Goal: Task Accomplishment & Management: Complete application form

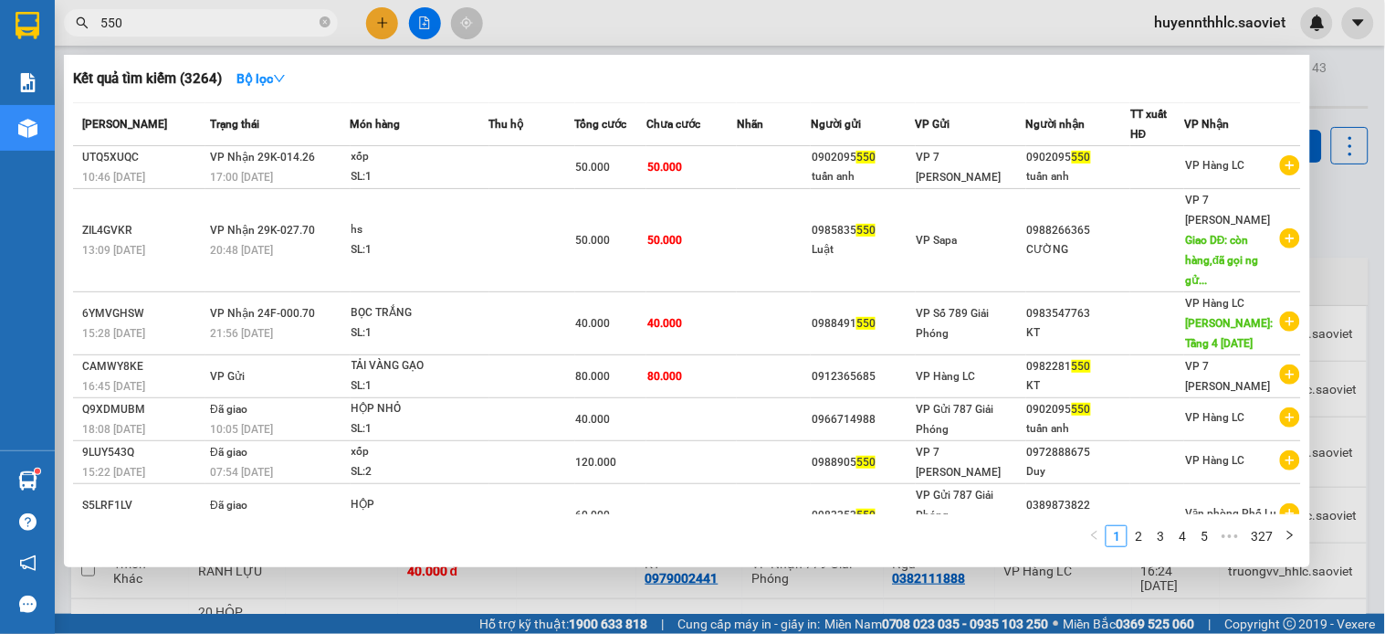
click at [917, 31] on div at bounding box center [692, 317] width 1385 height 634
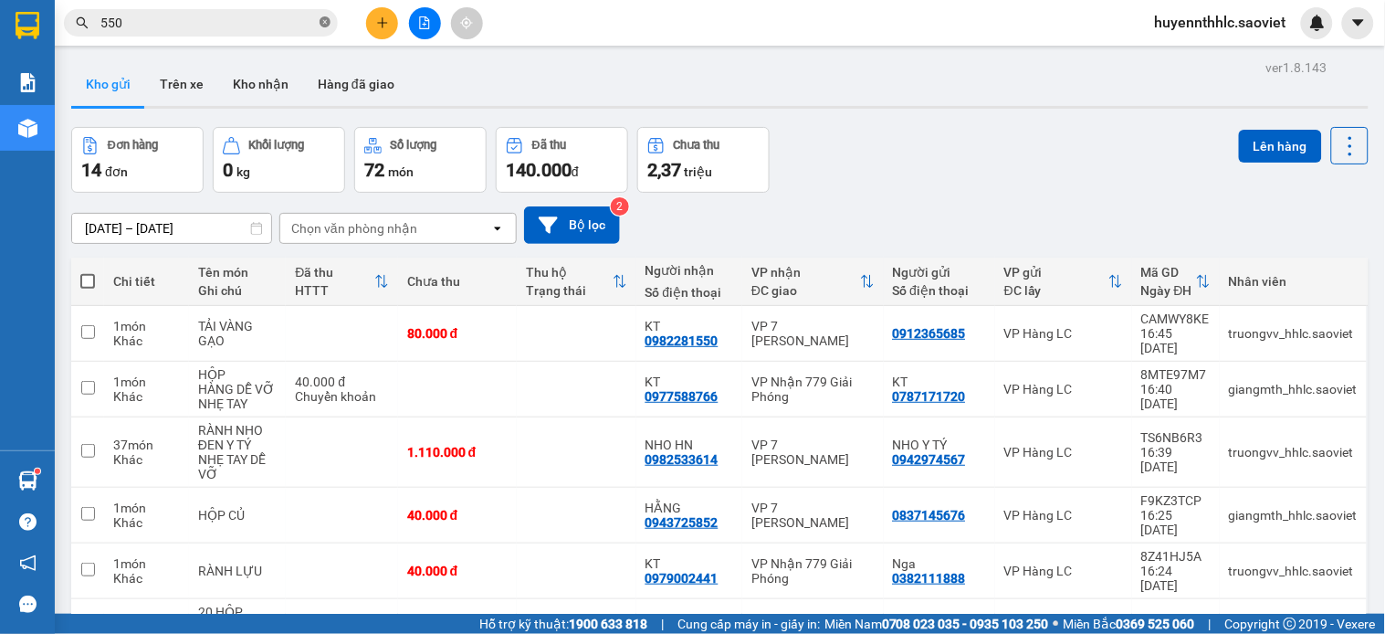
click at [324, 26] on icon "close-circle" at bounding box center [325, 21] width 11 height 11
click at [1338, 133] on icon at bounding box center [1351, 146] width 26 height 26
click at [1299, 258] on span "Làm mới" at bounding box center [1307, 261] width 50 height 18
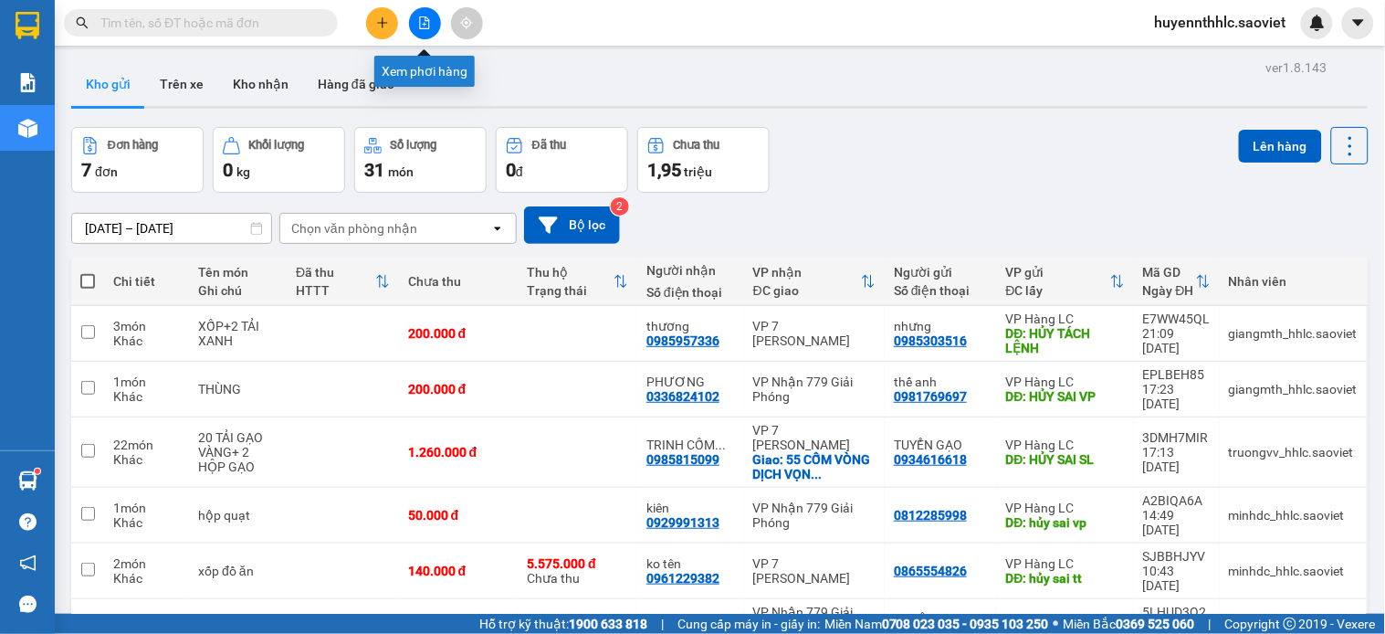
click at [429, 22] on icon "file-add" at bounding box center [425, 22] width 10 height 13
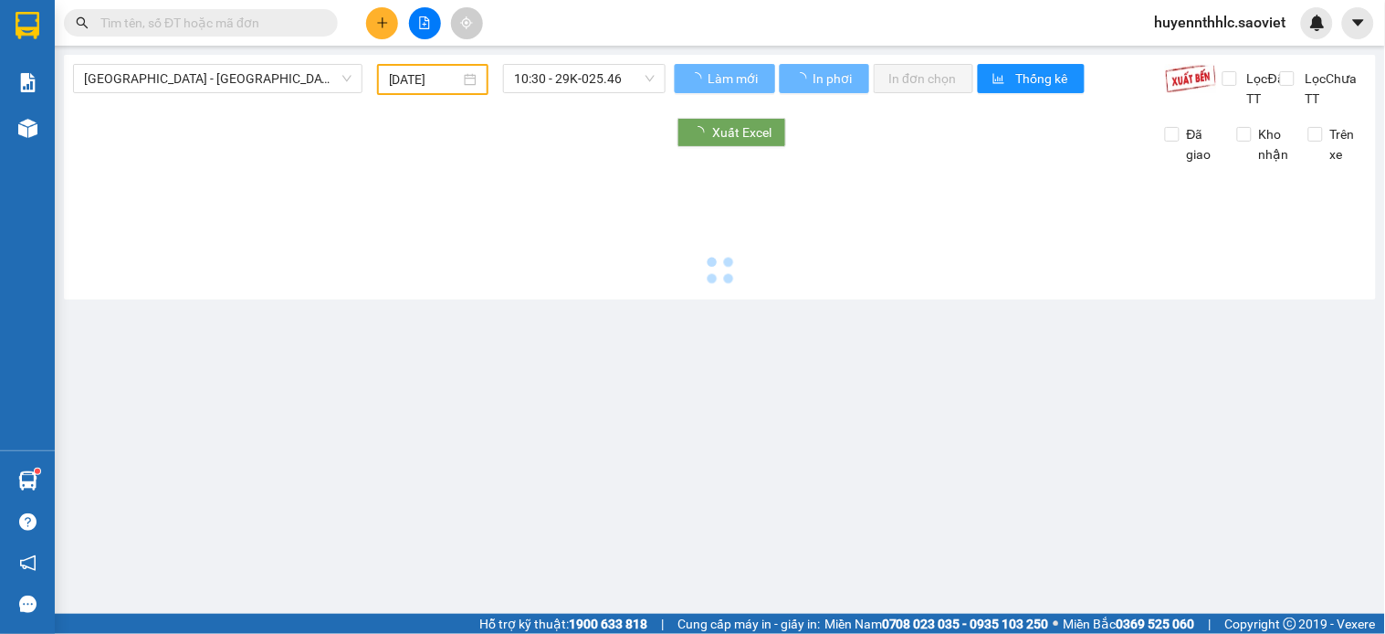
type input "[DATE]"
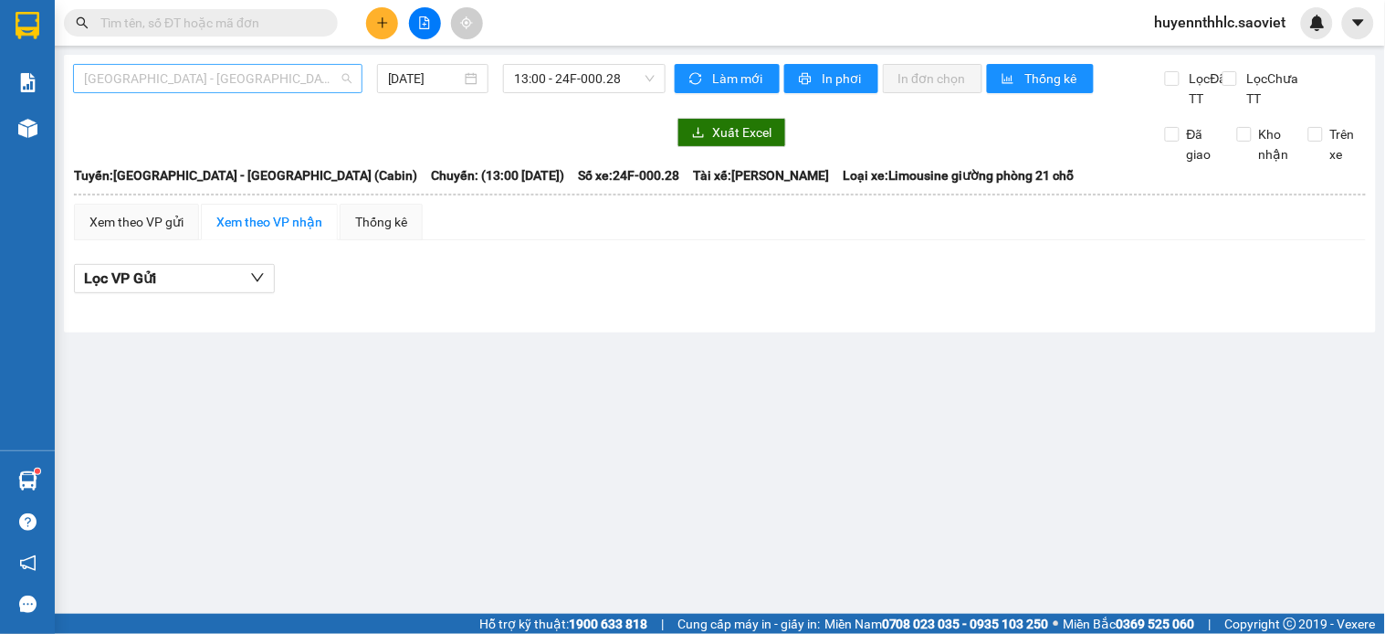
click at [241, 83] on span "[GEOGRAPHIC_DATA] - [GEOGRAPHIC_DATA] (Cabin)" at bounding box center [218, 78] width 268 height 27
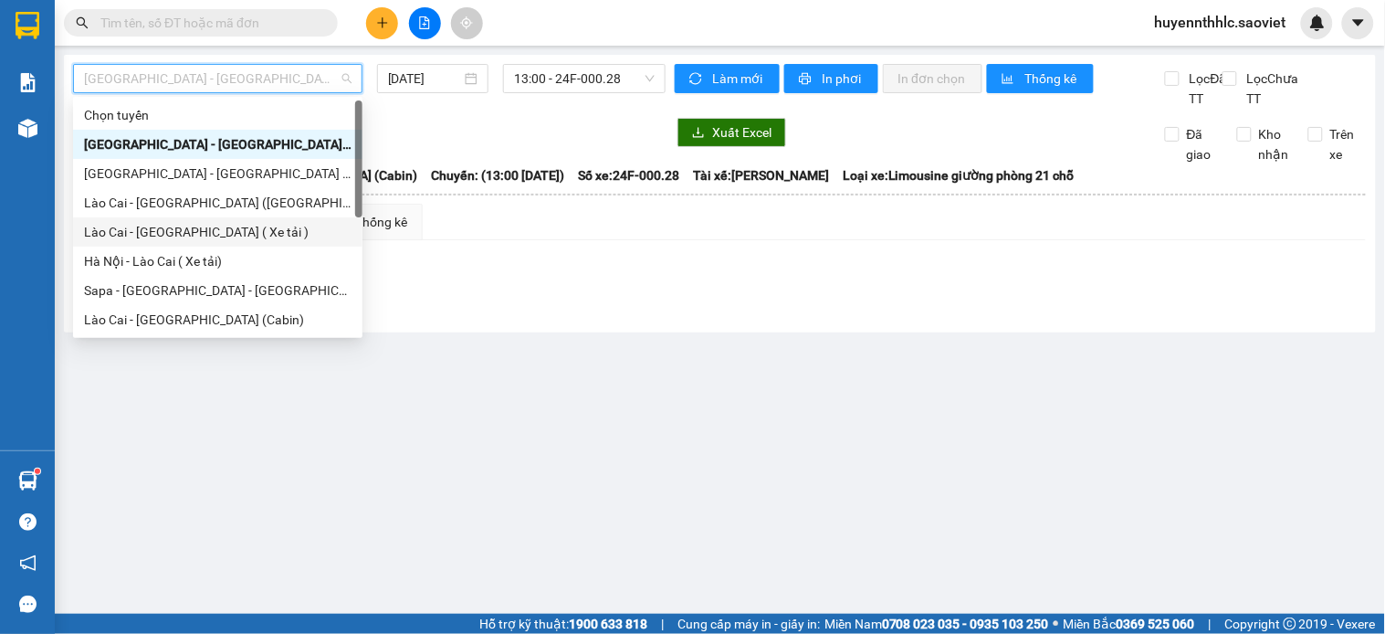
click at [267, 238] on div "Lào Cai - [GEOGRAPHIC_DATA] ( Xe tải )" at bounding box center [218, 232] width 268 height 20
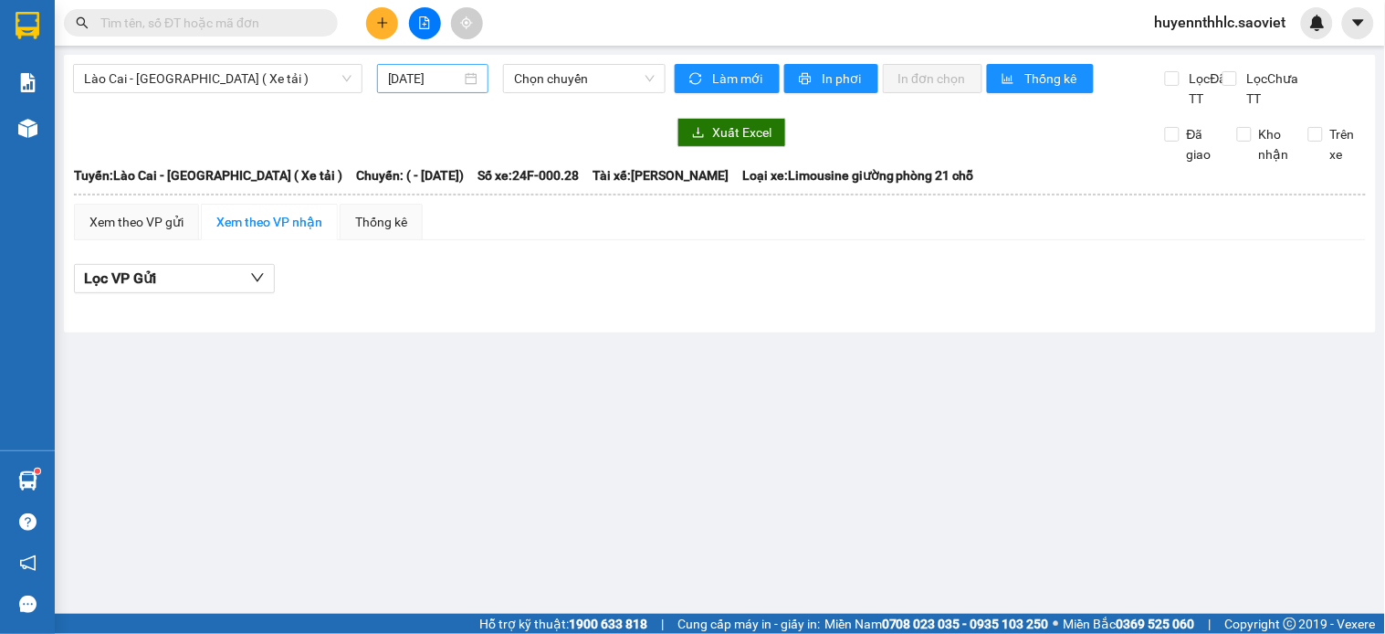
click at [466, 73] on div "[DATE]" at bounding box center [433, 78] width 90 height 20
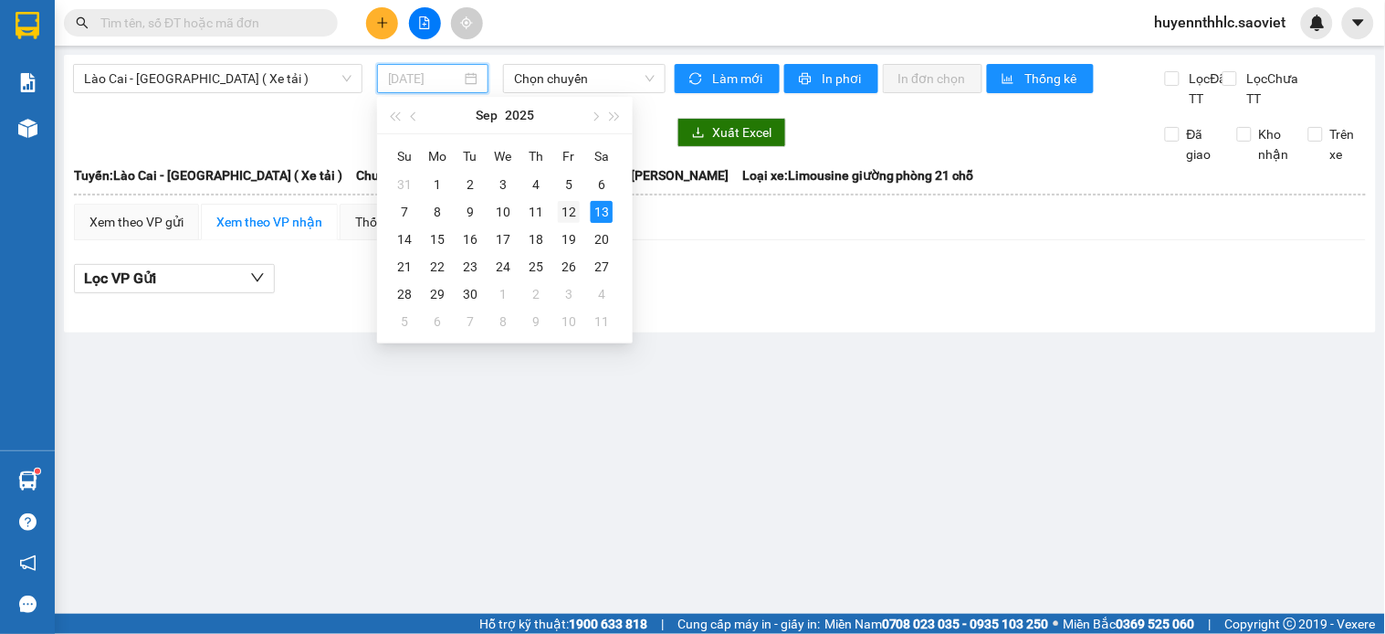
click at [566, 212] on div "12" at bounding box center [569, 212] width 22 height 22
type input "[DATE]"
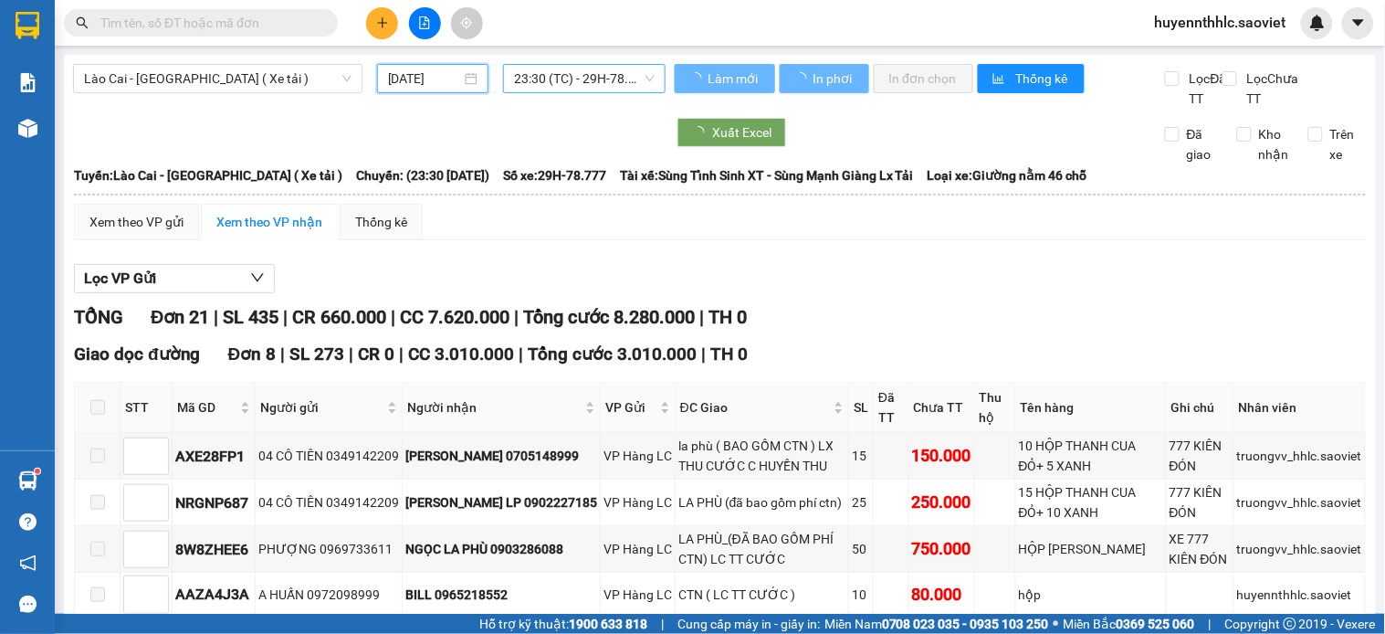
click at [608, 77] on span "23:30 (TC) - 29H-78.777" at bounding box center [584, 78] width 141 height 27
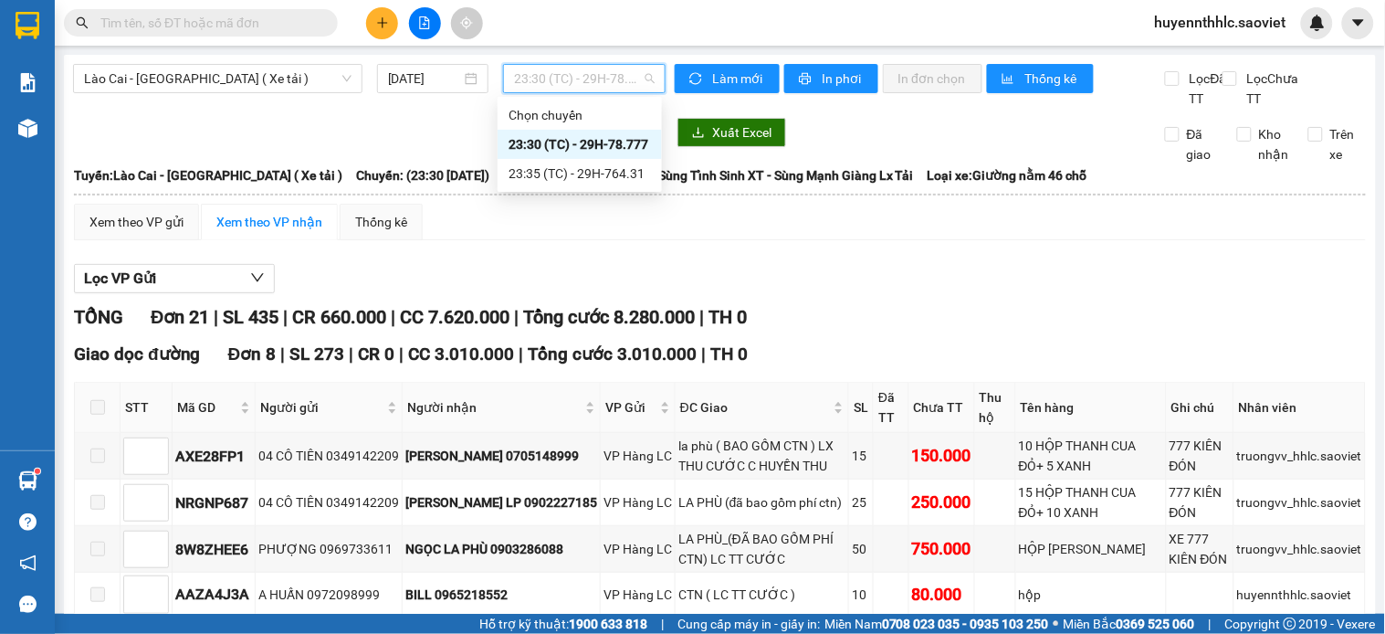
click at [595, 143] on div "23:30 (TC) - 29H-78.777" at bounding box center [580, 144] width 142 height 20
click at [577, 70] on span "23:30 (TC) - 29H-78.777" at bounding box center [584, 78] width 141 height 27
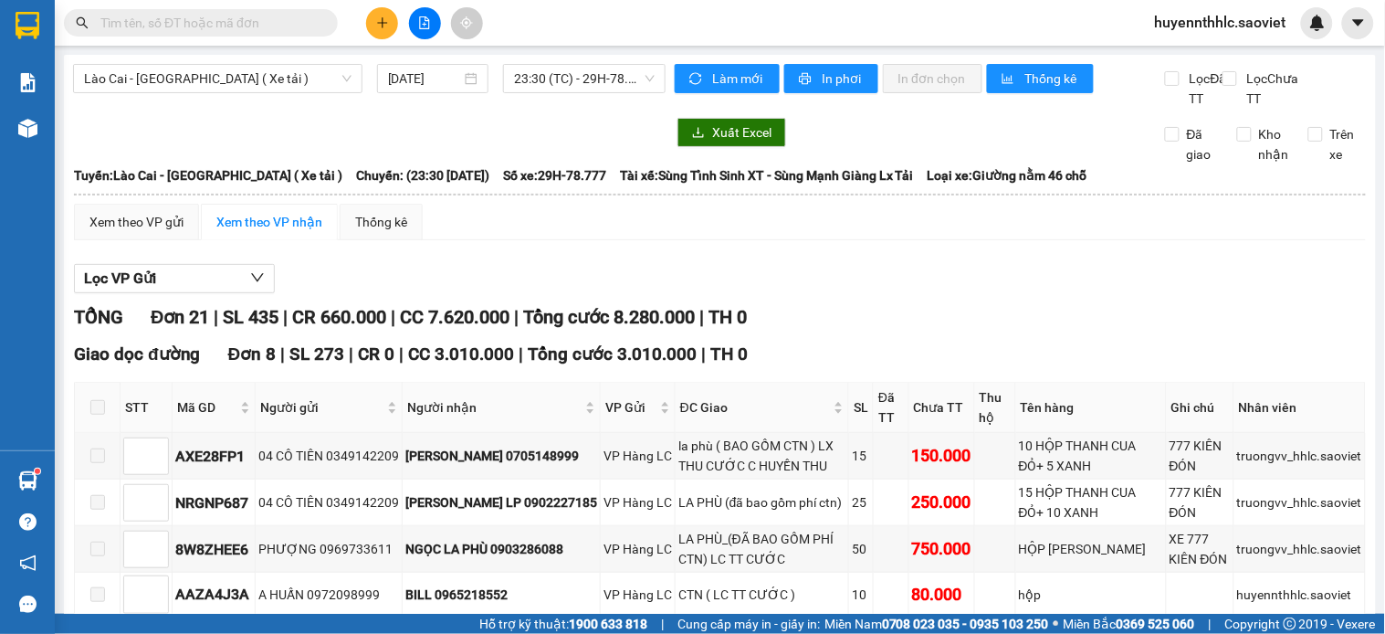
click at [646, 240] on div "Xem theo VP gửi Xem theo VP nhận Thống kê" at bounding box center [720, 222] width 1292 height 37
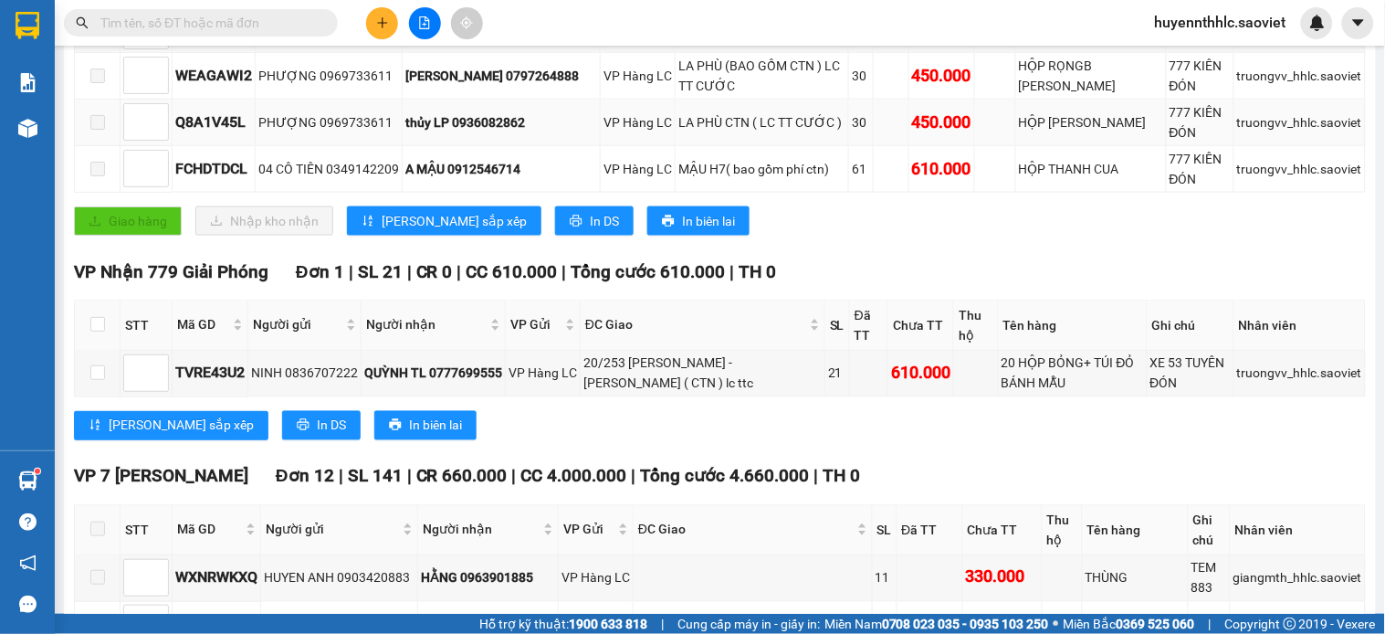
scroll to position [507, 0]
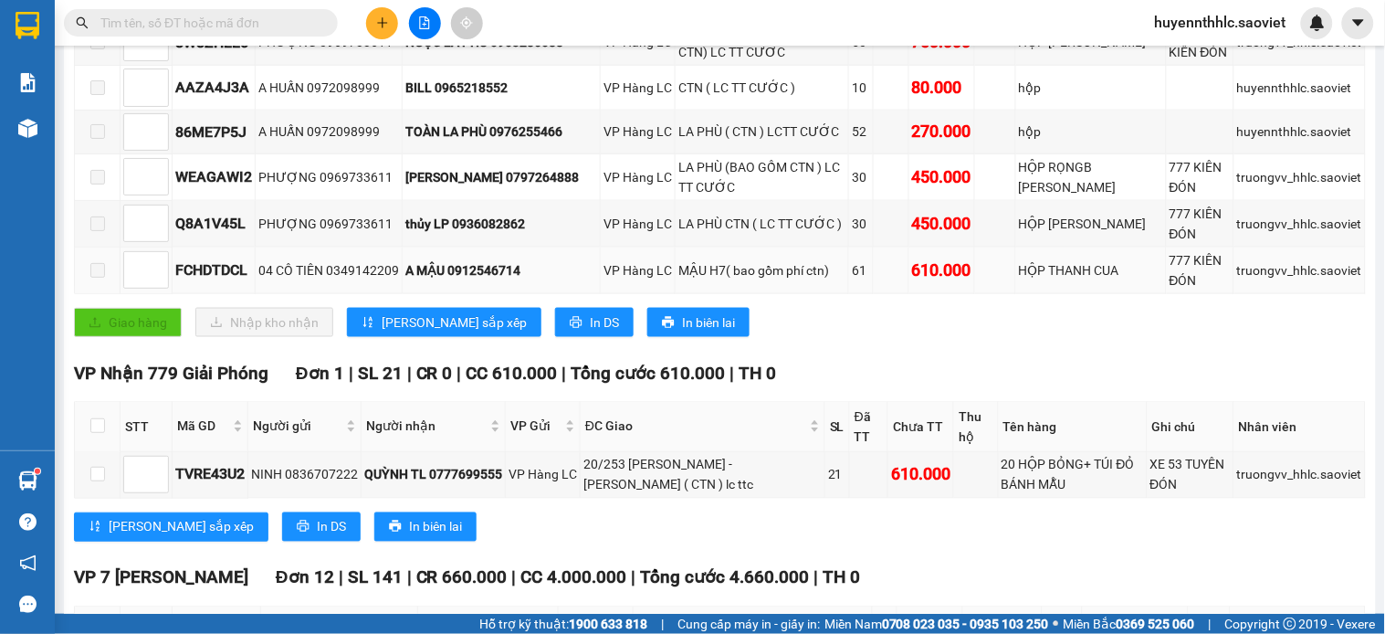
click at [512, 280] on div "A MẬU 0912546714" at bounding box center [502, 270] width 192 height 20
click at [237, 19] on input "text" at bounding box center [208, 23] width 216 height 20
click at [480, 280] on div "A MẬU 0912546714" at bounding box center [502, 270] width 192 height 20
copy div "0912546714"
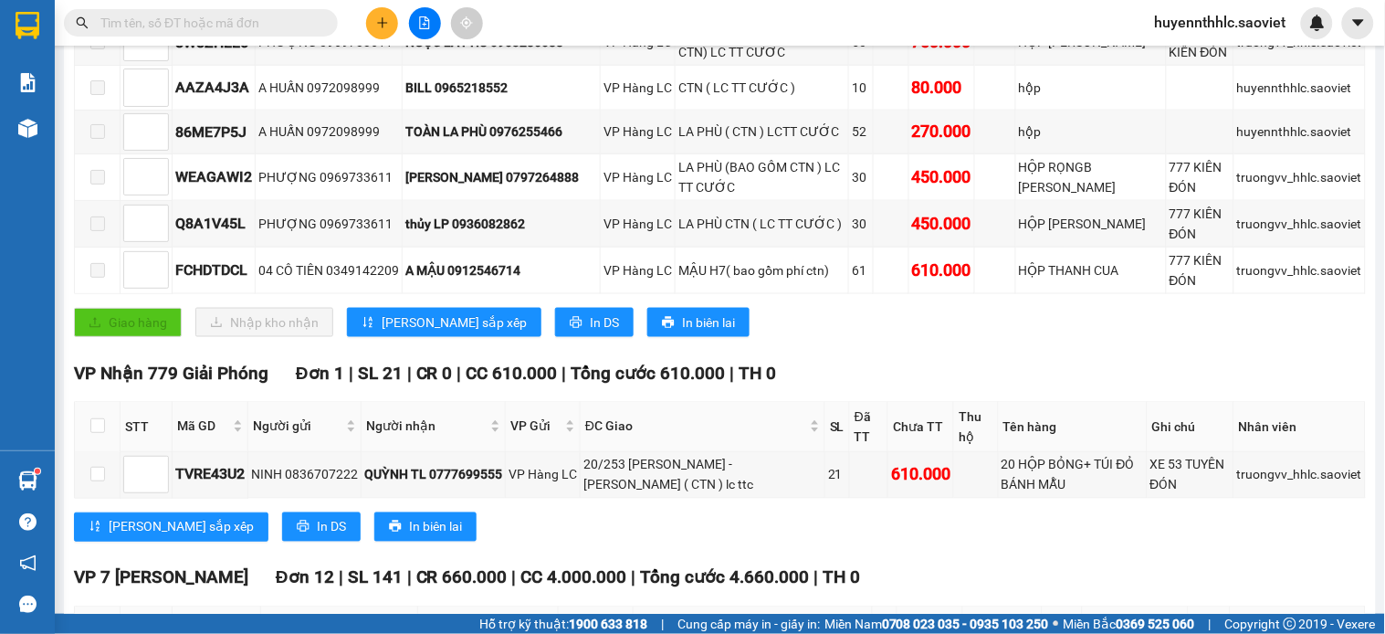
click at [160, 26] on input "text" at bounding box center [208, 23] width 216 height 20
paste input "0912546714"
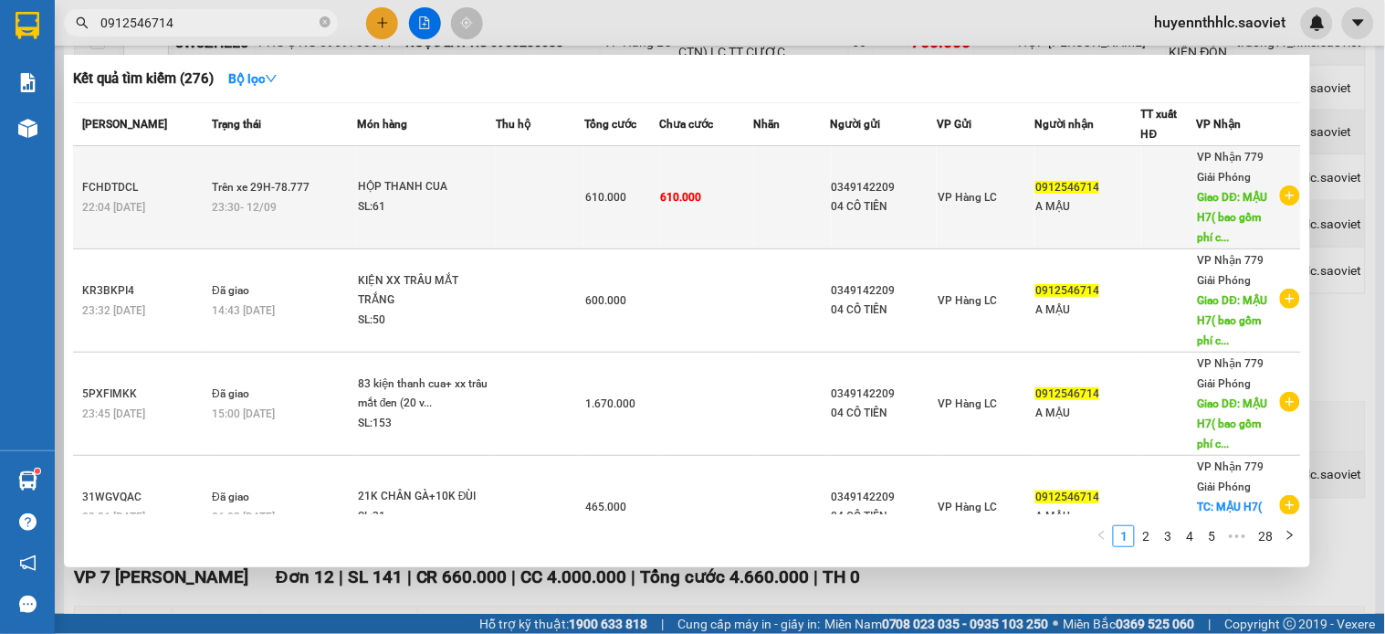
type input "0912546714"
click at [524, 175] on td at bounding box center [540, 197] width 89 height 103
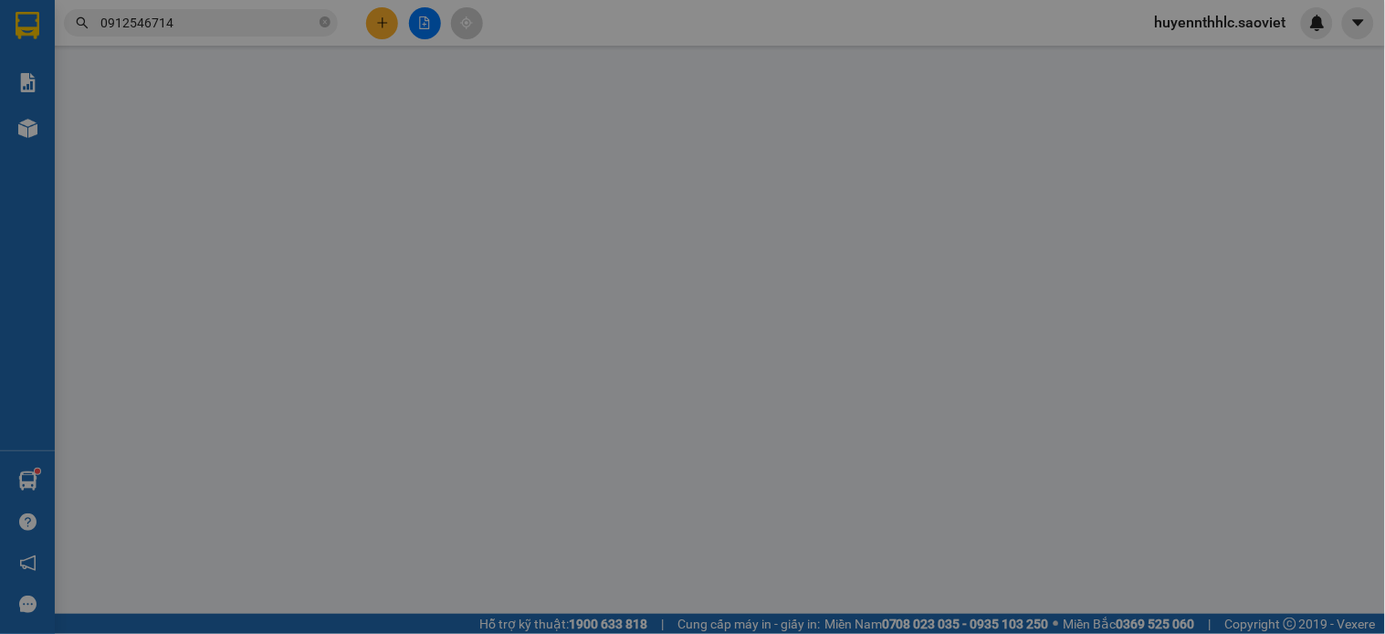
type input "0349142209"
type input "04 CÔ TIÊN"
type input "0912546714"
type input "A MẬU"
type input "MẬU H7( bao gồm phí ctn)"
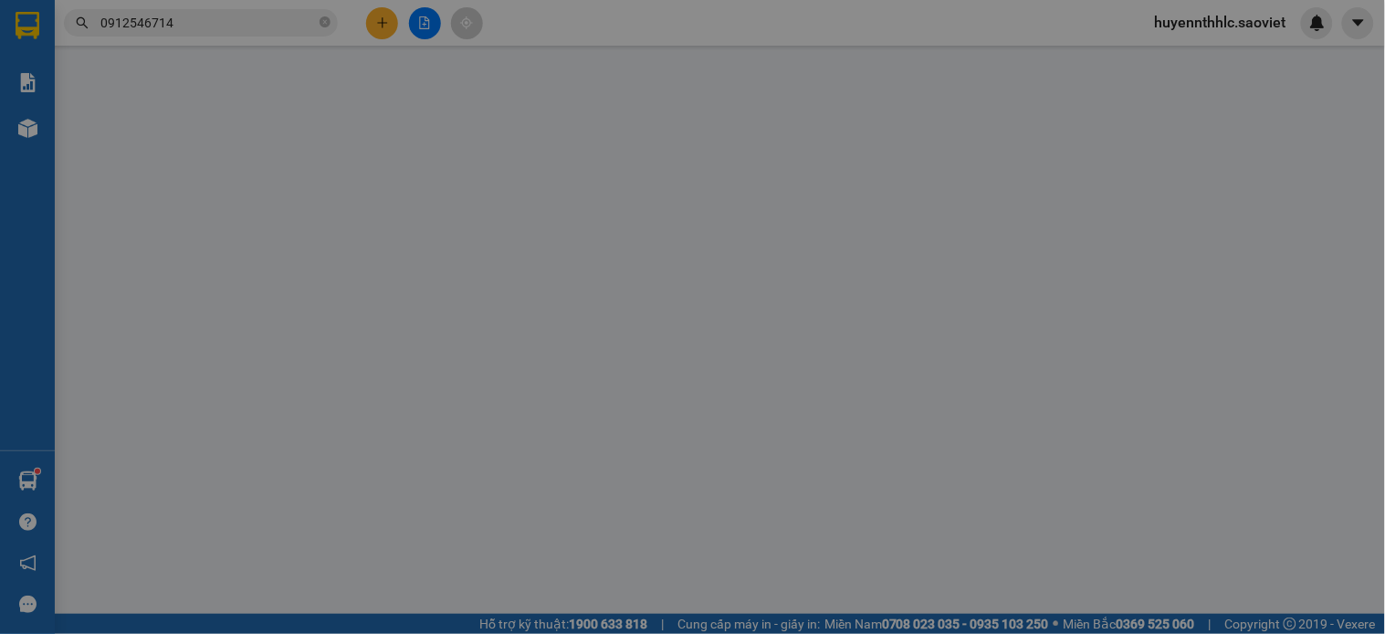
type input "110.000"
type input "610.000"
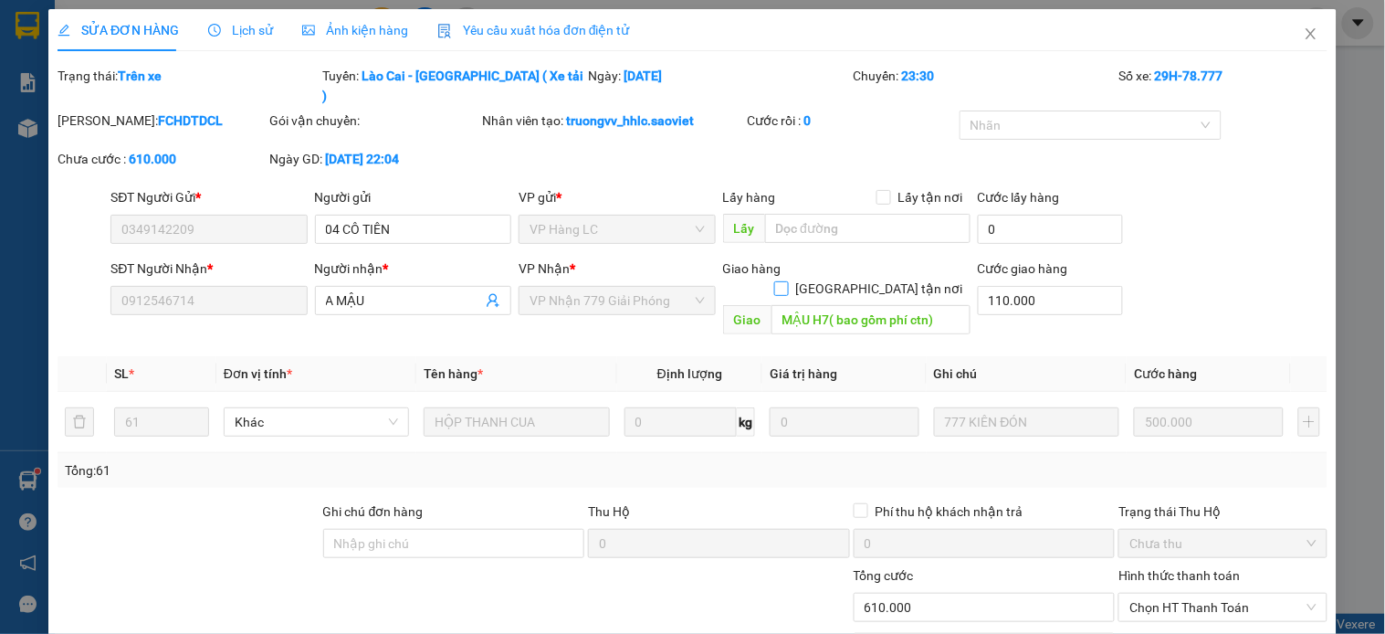
click at [787, 281] on input "[GEOGRAPHIC_DATA] tận nơi" at bounding box center [780, 287] width 13 height 13
checkbox input "true"
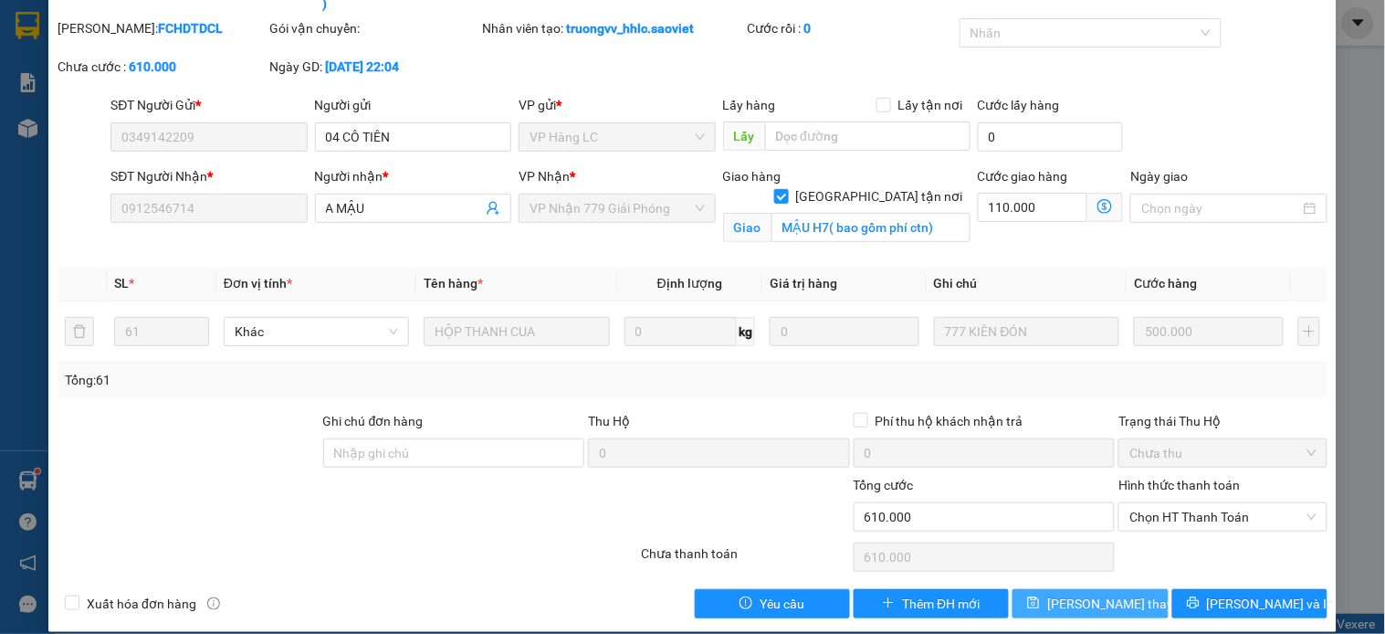
click at [1063, 594] on span "[PERSON_NAME] thay đổi" at bounding box center [1121, 604] width 146 height 20
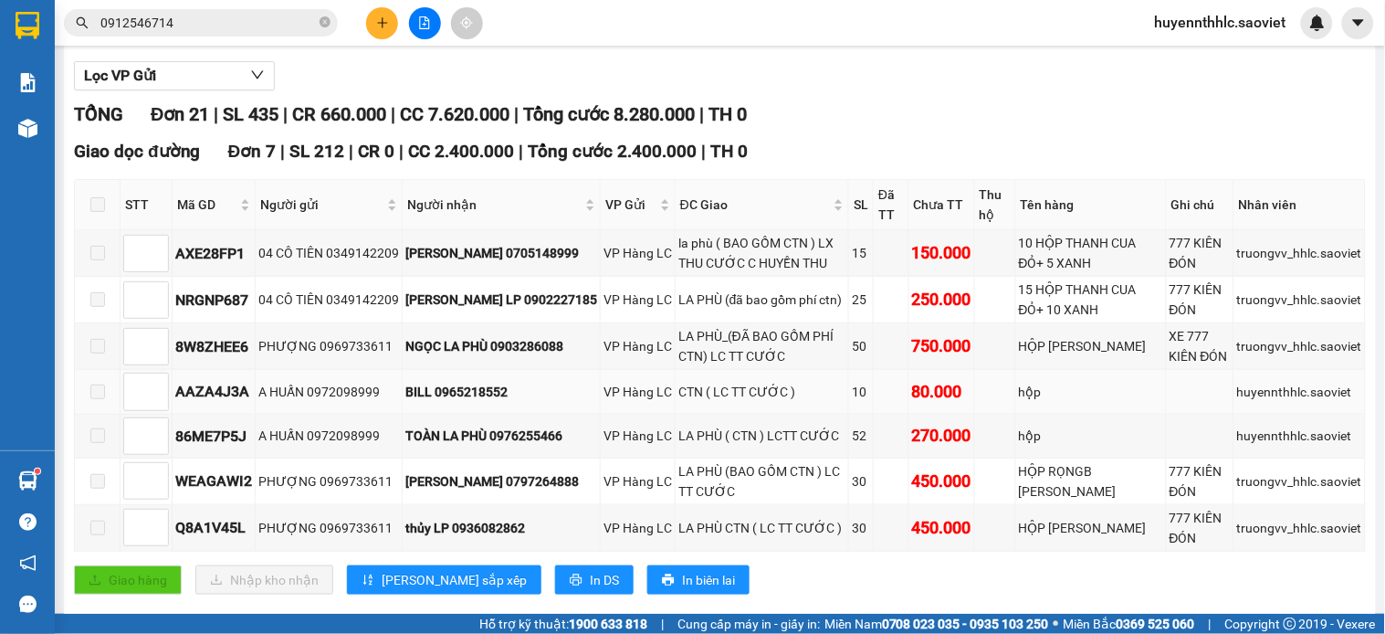
scroll to position [304, 0]
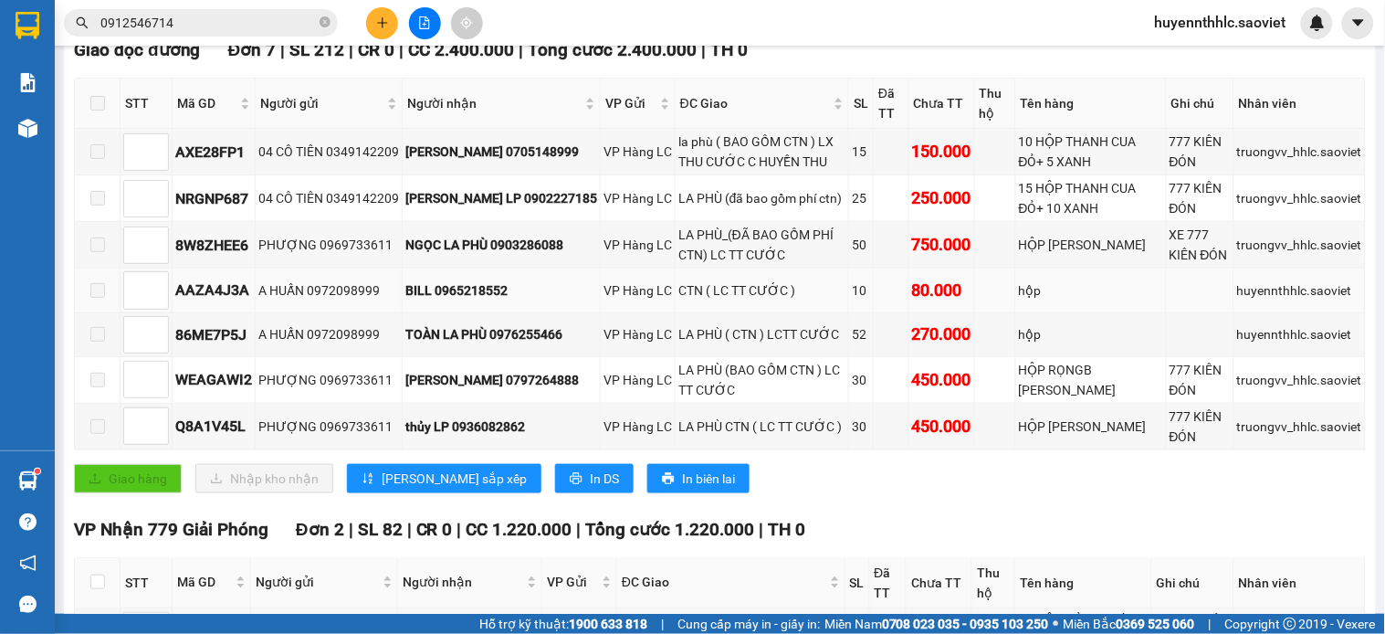
click at [481, 300] on div "BILL 0965218552" at bounding box center [502, 290] width 192 height 20
copy div "0965218552"
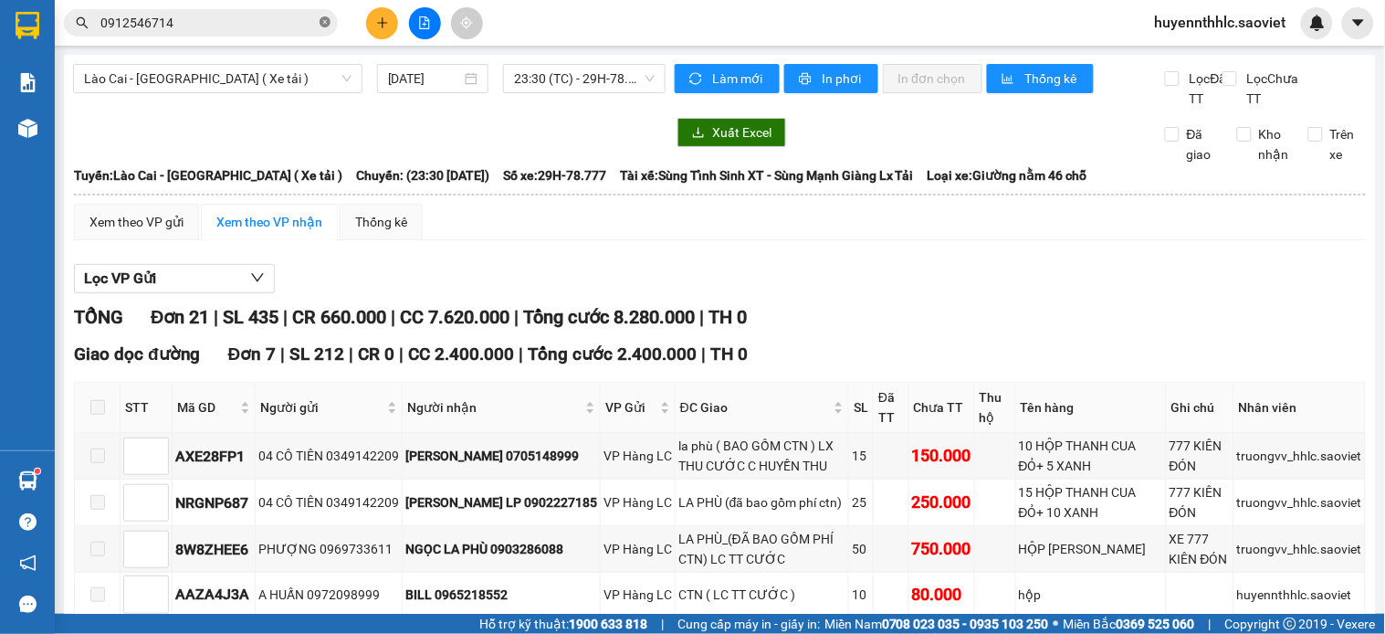
click at [326, 19] on icon "close-circle" at bounding box center [325, 21] width 11 height 11
click at [257, 28] on input "text" at bounding box center [208, 23] width 216 height 20
paste input "0965218552"
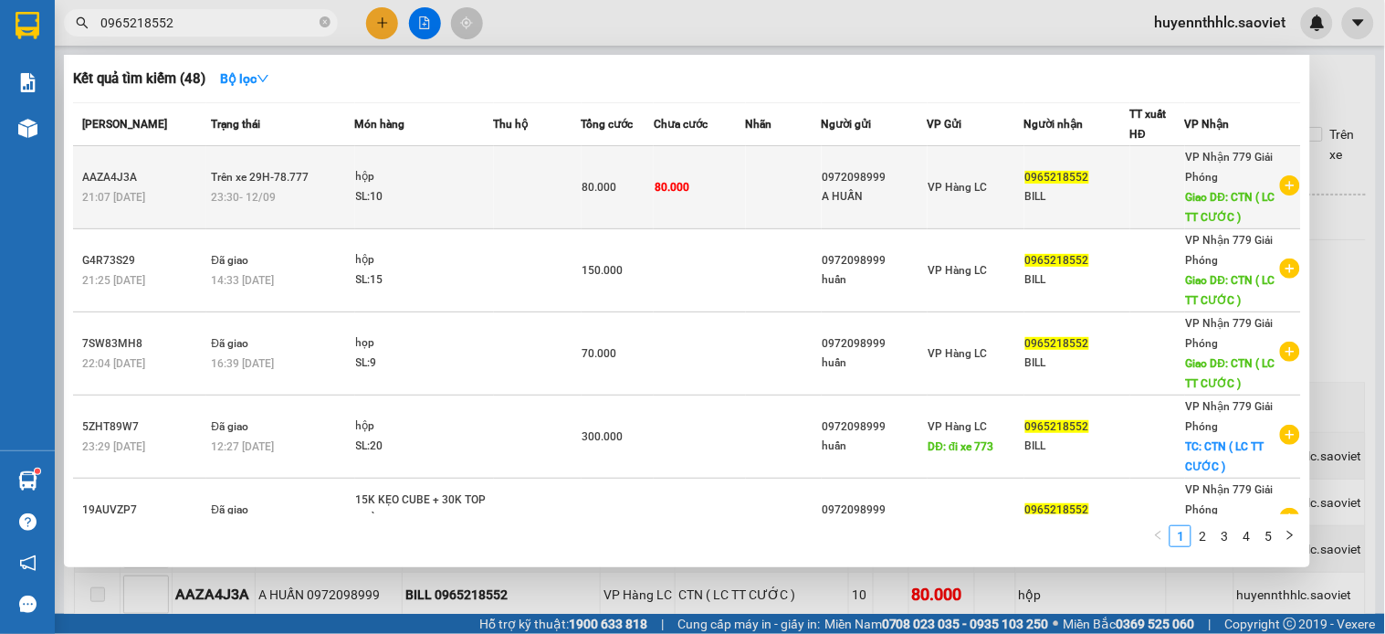
type input "0965218552"
click at [624, 189] on div "80.000" at bounding box center [618, 187] width 71 height 20
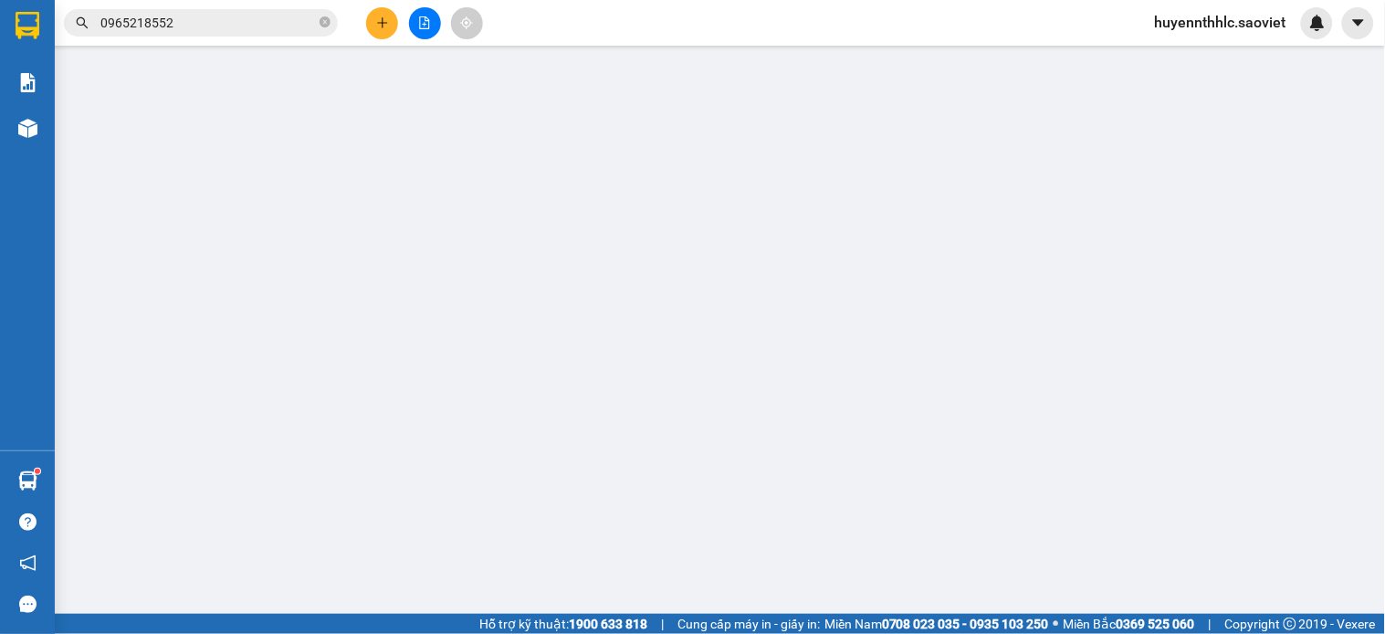
type input "0972098999"
type input "A HUẤN"
type input "0965218552"
type input "BILL"
type input "CTN ( LC TT CƯỚC )"
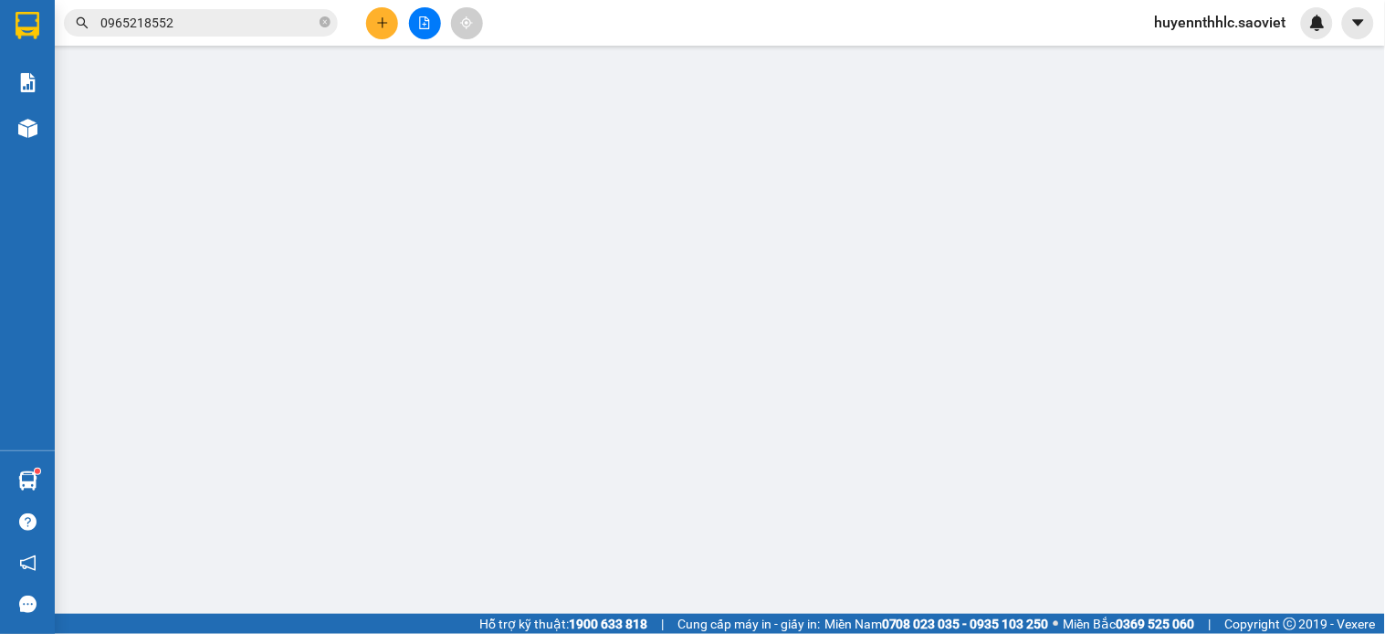
type input "40.000"
type input "80.000"
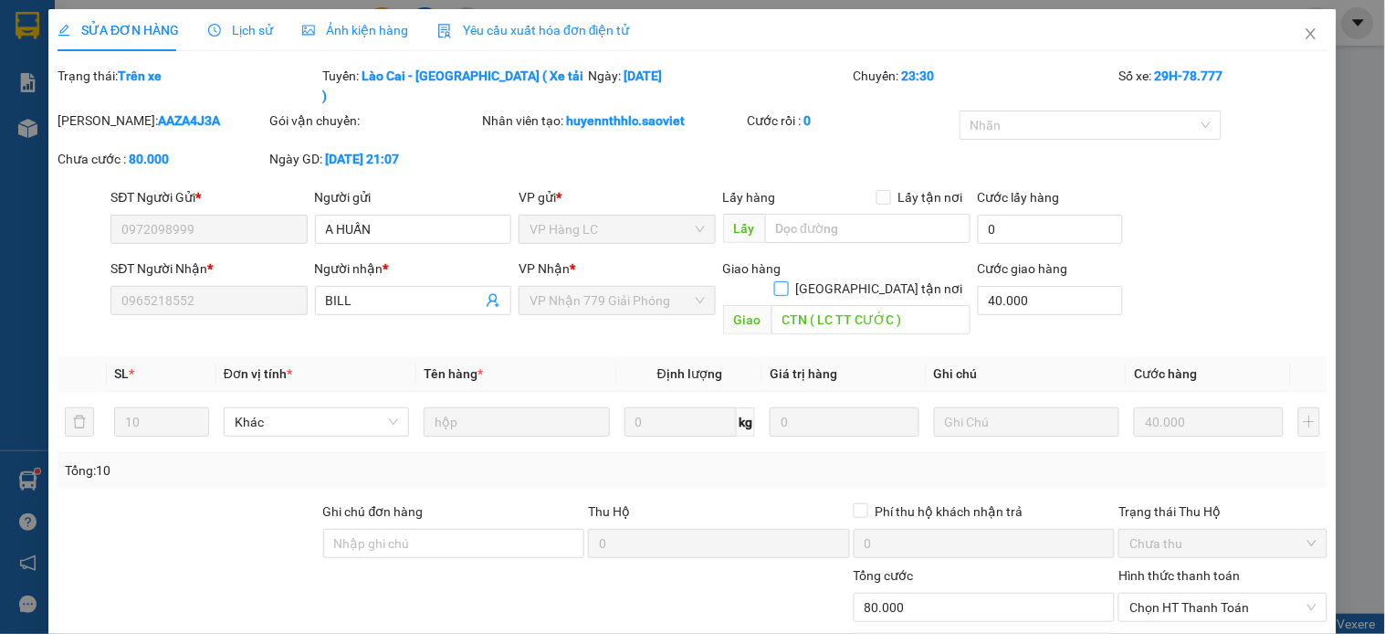
click at [787, 281] on input "[GEOGRAPHIC_DATA] tận nơi" at bounding box center [780, 287] width 13 height 13
checkbox input "true"
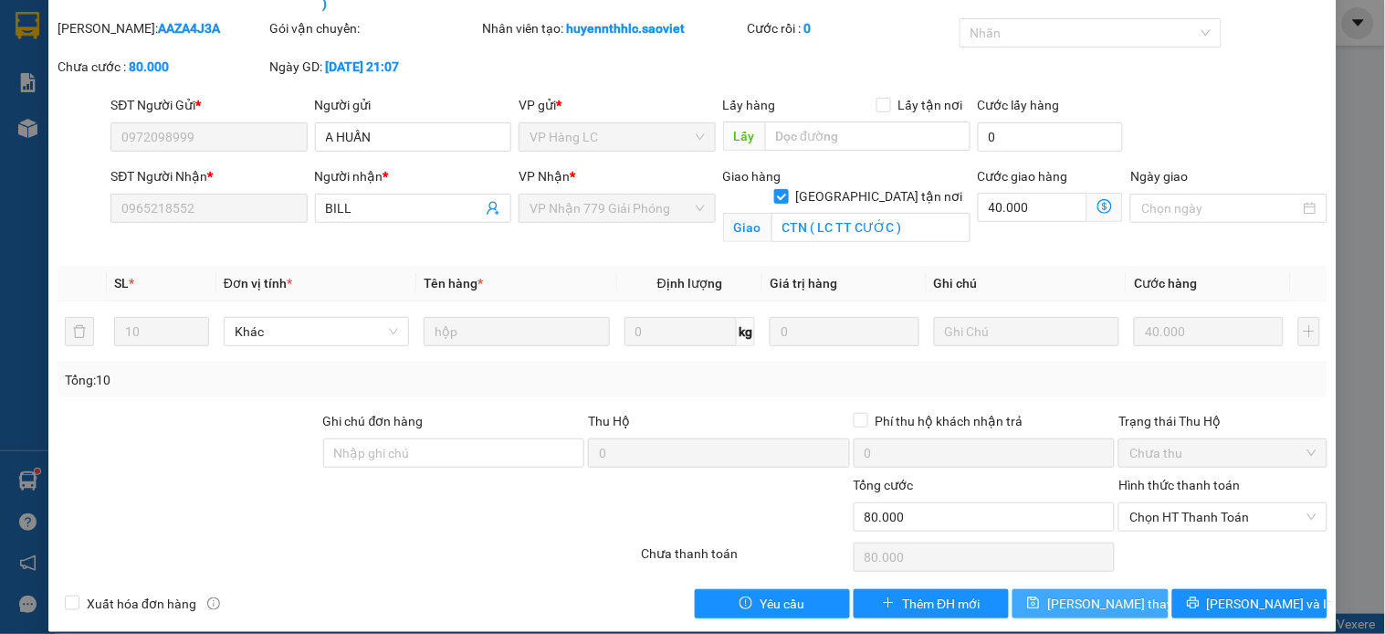
click at [1040, 596] on icon "save" at bounding box center [1033, 602] width 13 height 13
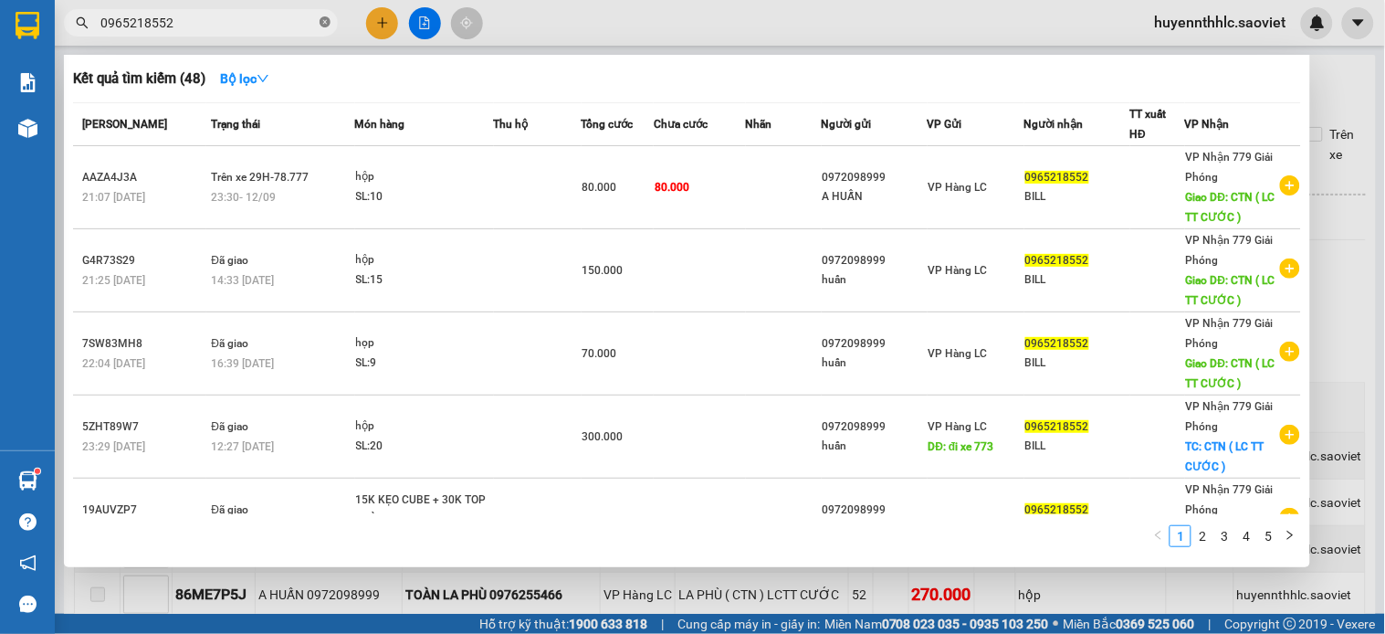
click at [322, 20] on icon "close-circle" at bounding box center [325, 21] width 11 height 11
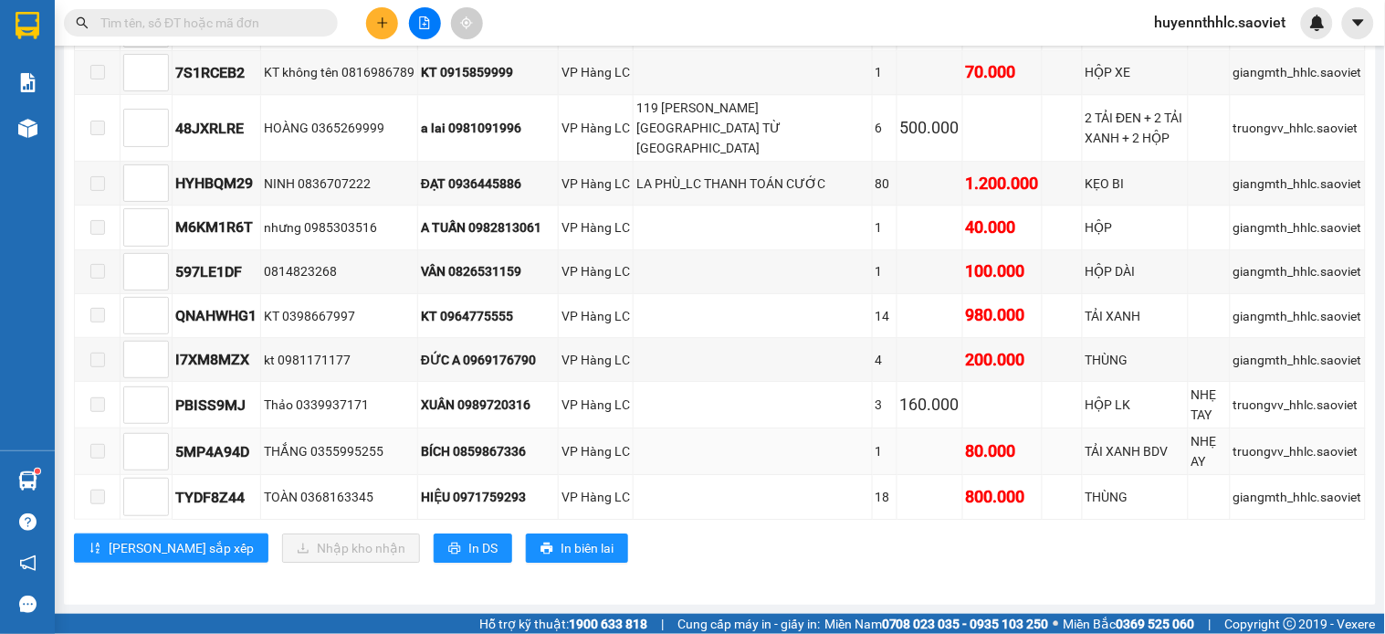
scroll to position [1107, 0]
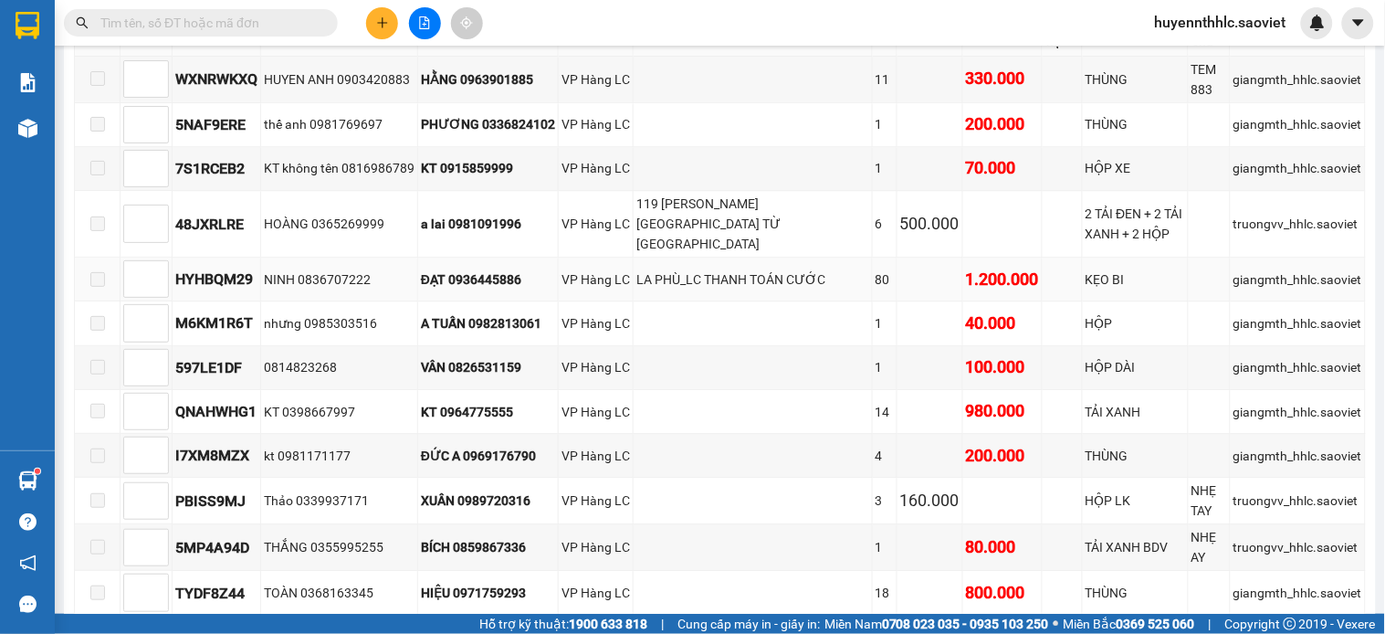
click at [517, 280] on div "ĐẠT 0936445886" at bounding box center [488, 279] width 134 height 20
copy div "0936445886"
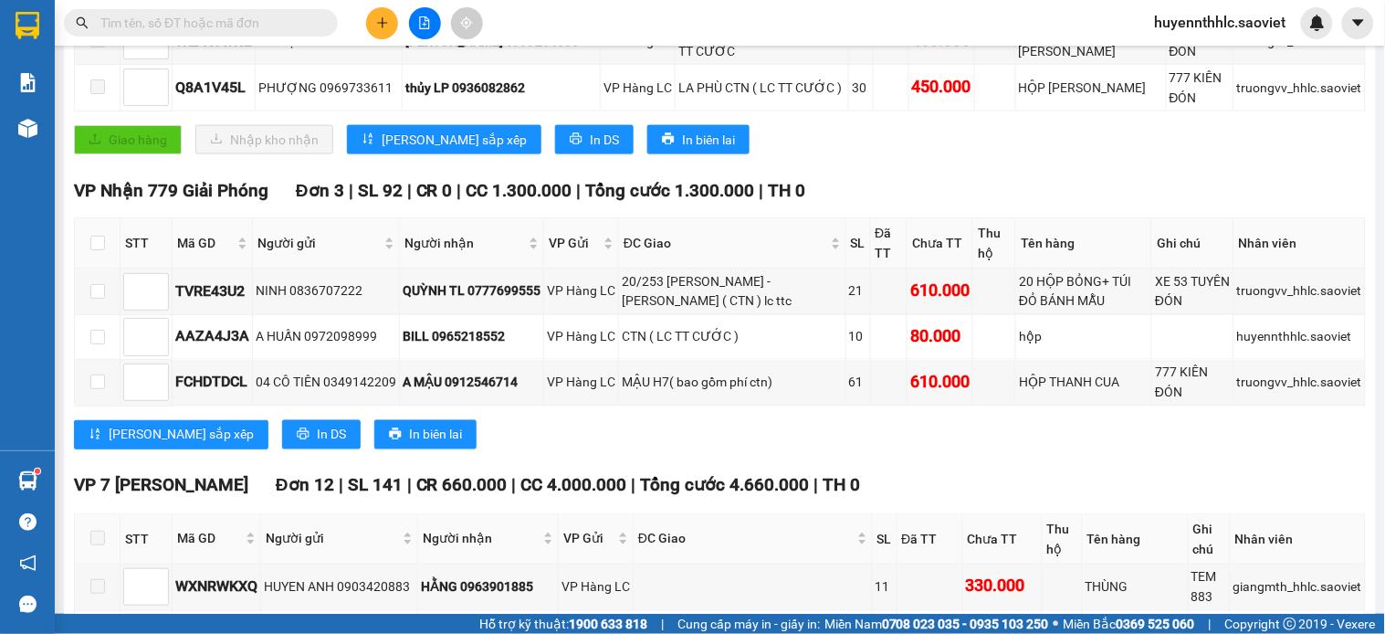
click at [265, 20] on input "text" at bounding box center [208, 23] width 216 height 20
click at [168, 22] on input "text" at bounding box center [208, 23] width 216 height 20
paste input "0936445886"
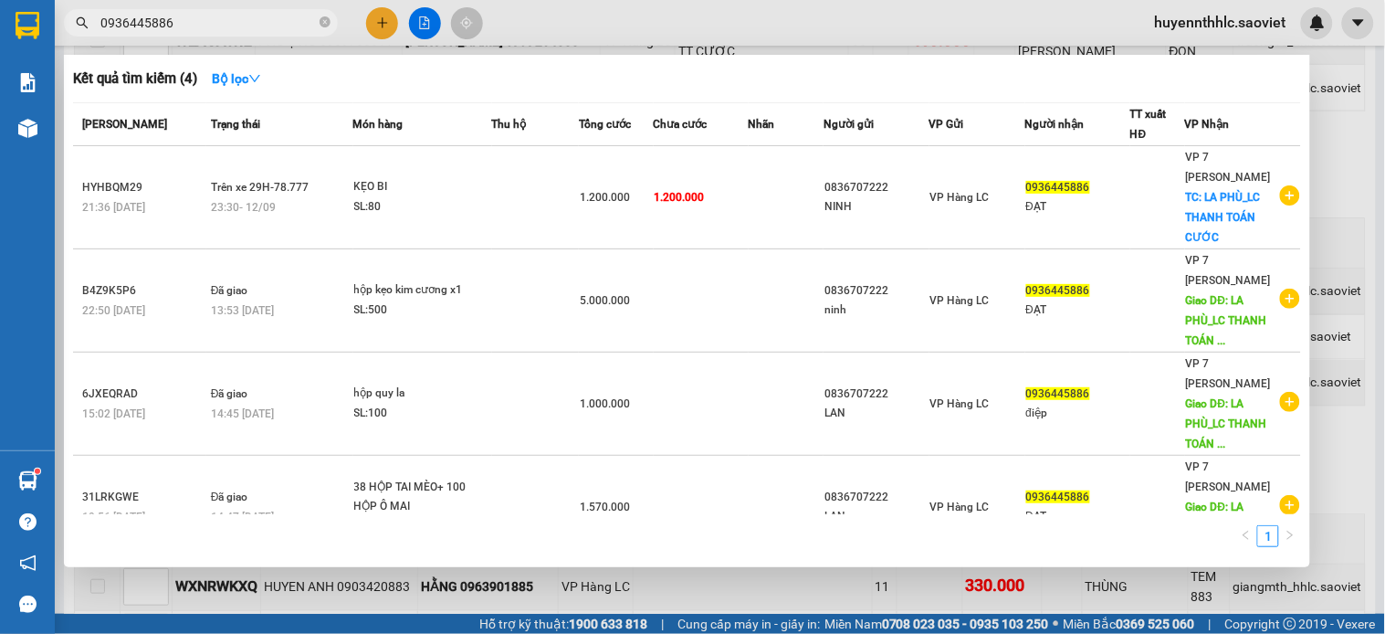
type input "0936445886"
click at [595, 184] on td "1.200.000" at bounding box center [616, 197] width 75 height 103
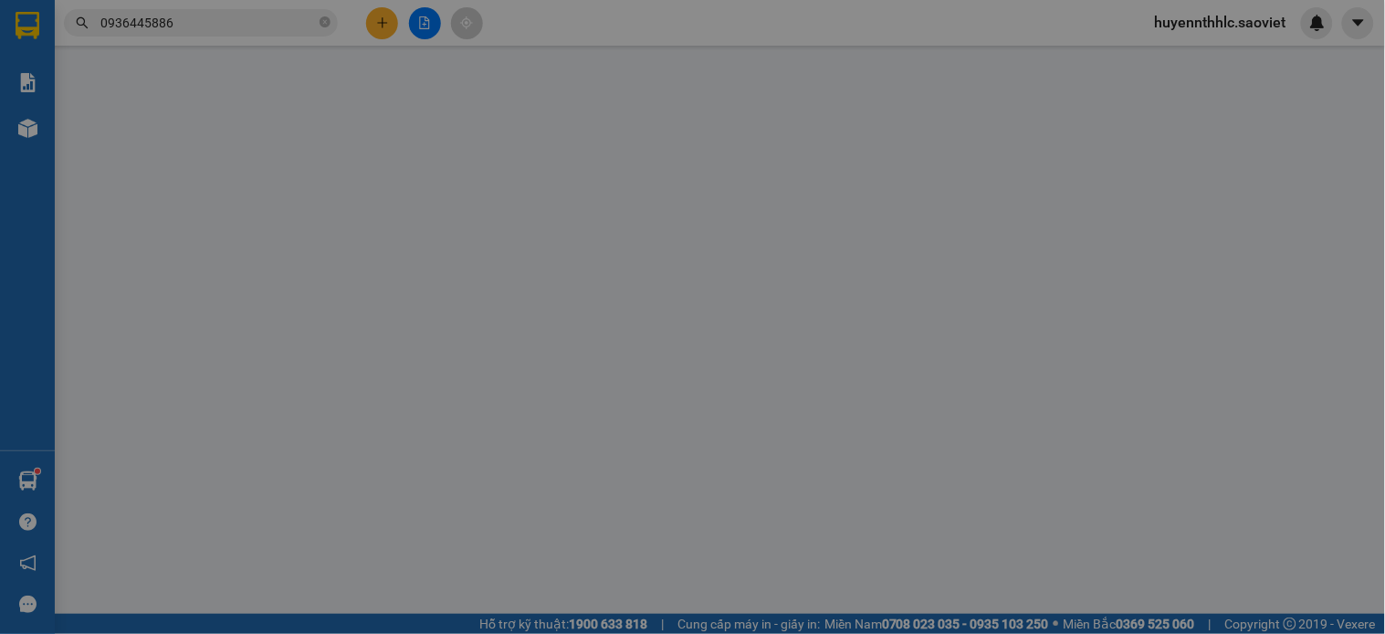
type input "0836707222"
type input "NINH"
type input "0936445886"
type input "ĐẠT"
checkbox input "true"
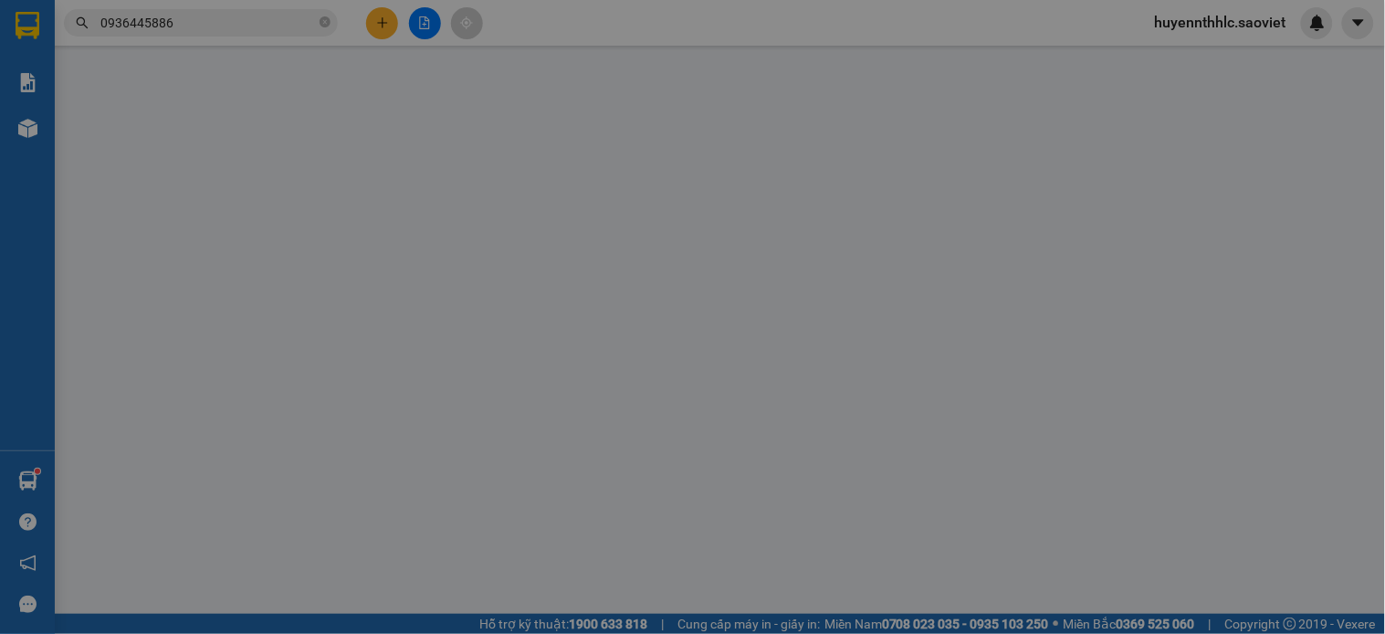
type input "LA PHÙ_LC THANH TOÁN CƯỚC"
type input "1.200.000"
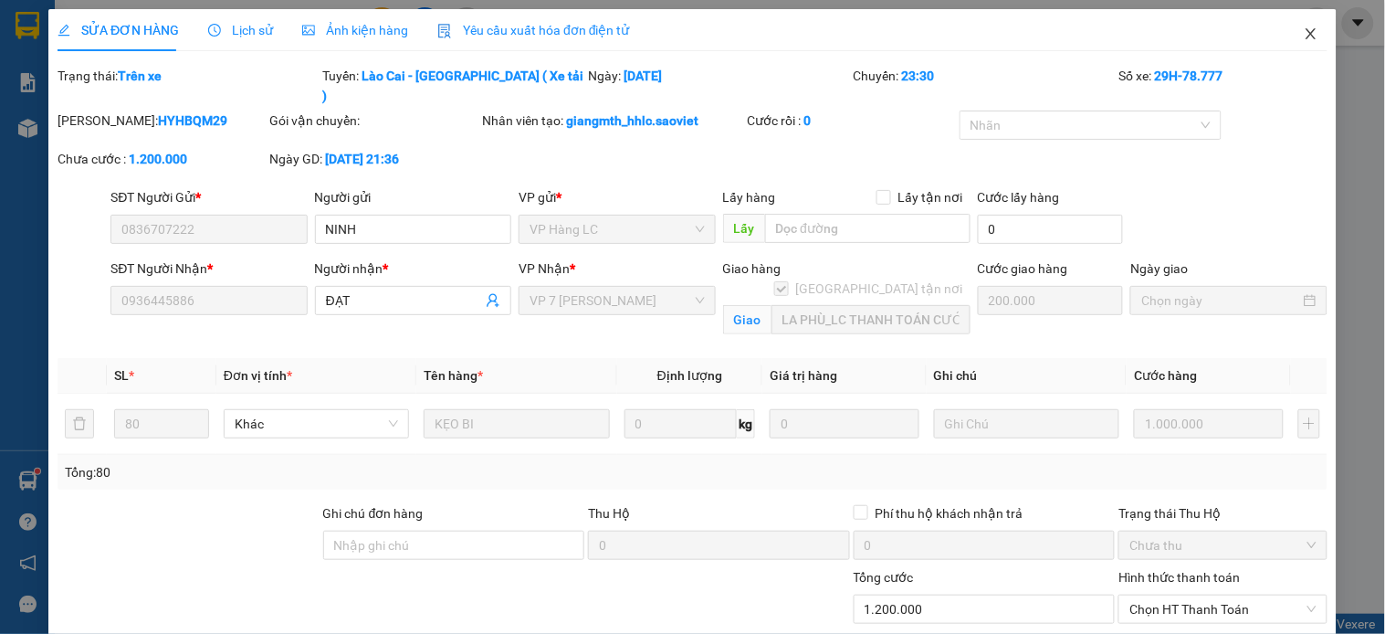
click at [1306, 31] on icon "close" at bounding box center [1311, 33] width 10 height 11
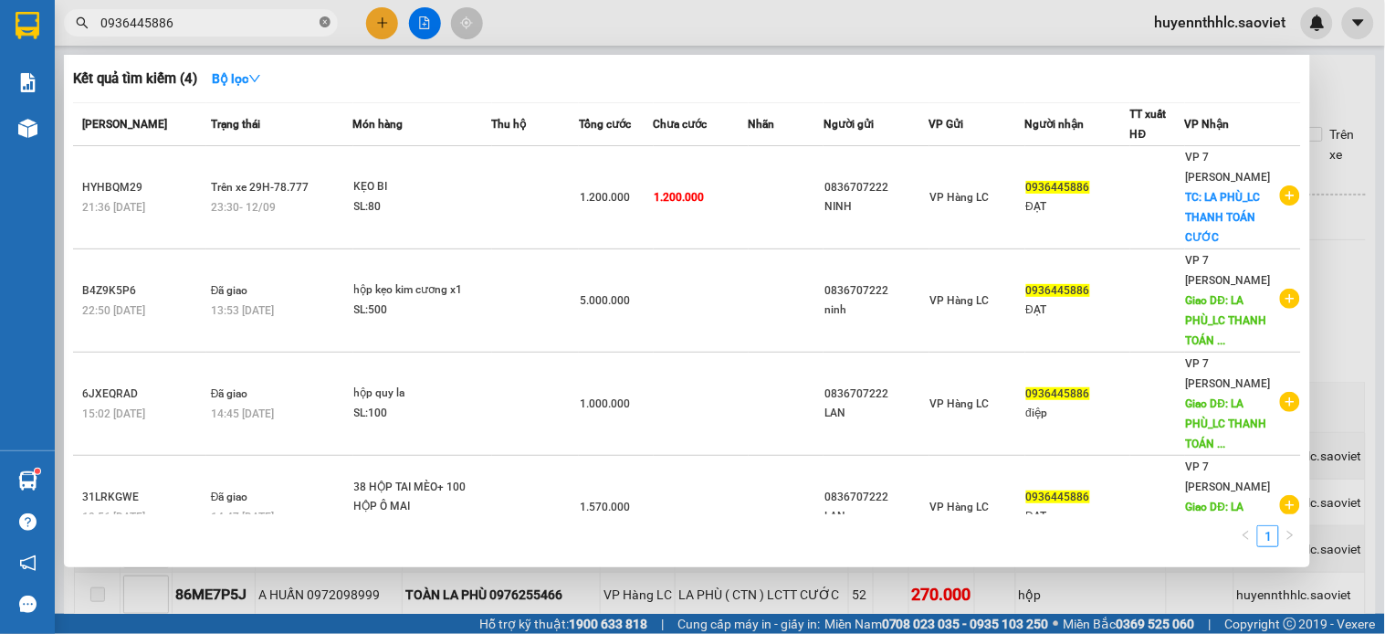
click at [323, 18] on icon "close-circle" at bounding box center [325, 21] width 11 height 11
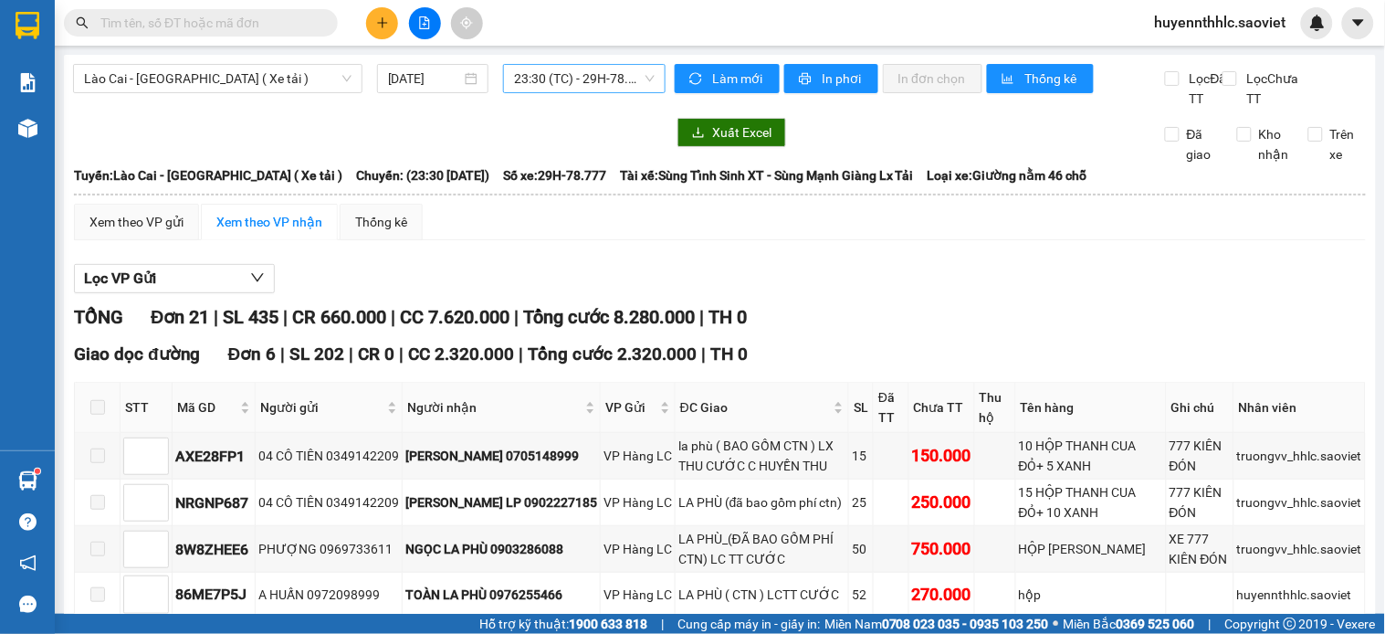
click at [597, 75] on span "23:30 (TC) - 29H-78.777" at bounding box center [584, 78] width 141 height 27
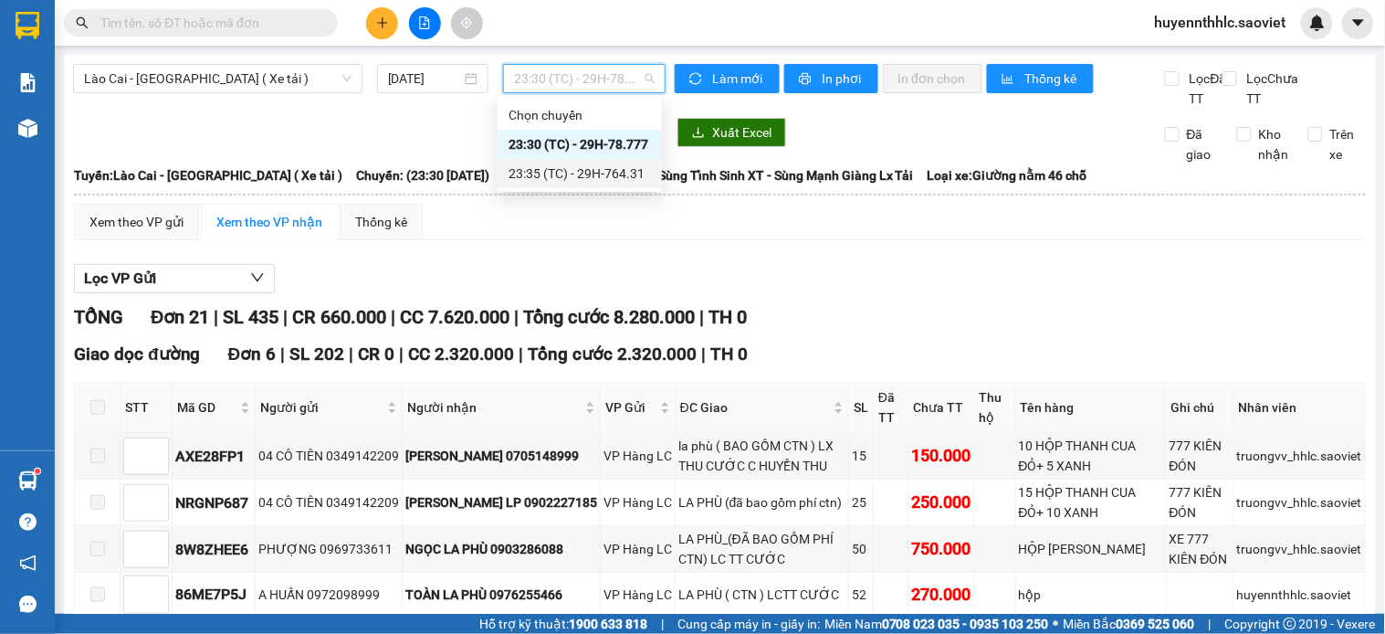
click at [590, 181] on div "23:35 (TC) - 29H-764.31" at bounding box center [580, 173] width 142 height 20
